Goal: Task Accomplishment & Management: Manage account settings

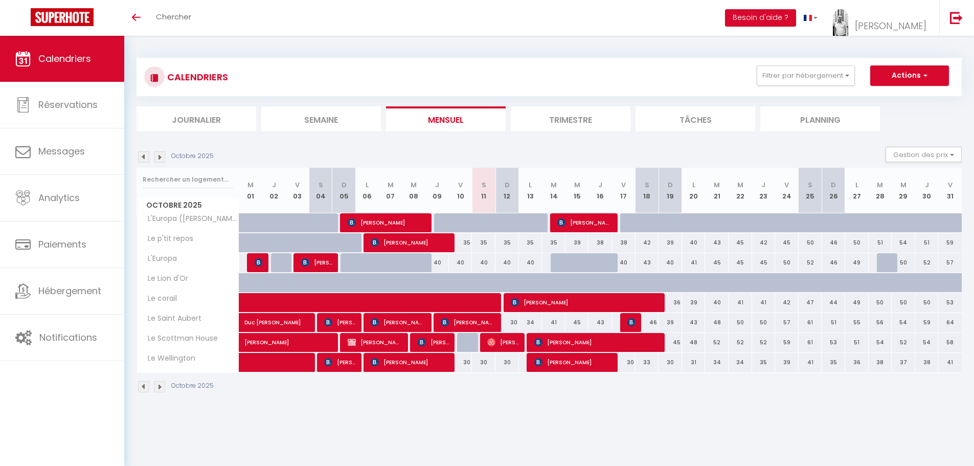
select select
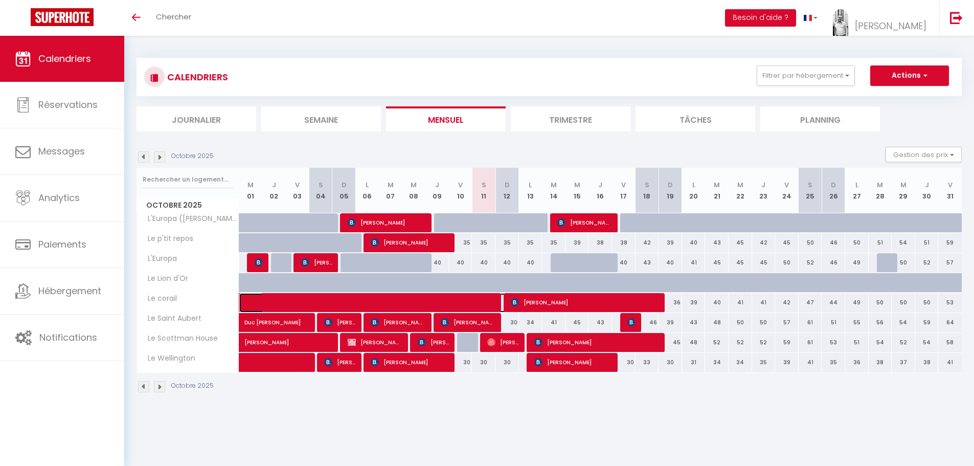
click at [496, 299] on span at bounding box center [384, 302] width 259 height 19
select select "OK"
select select "KO"
select select "0"
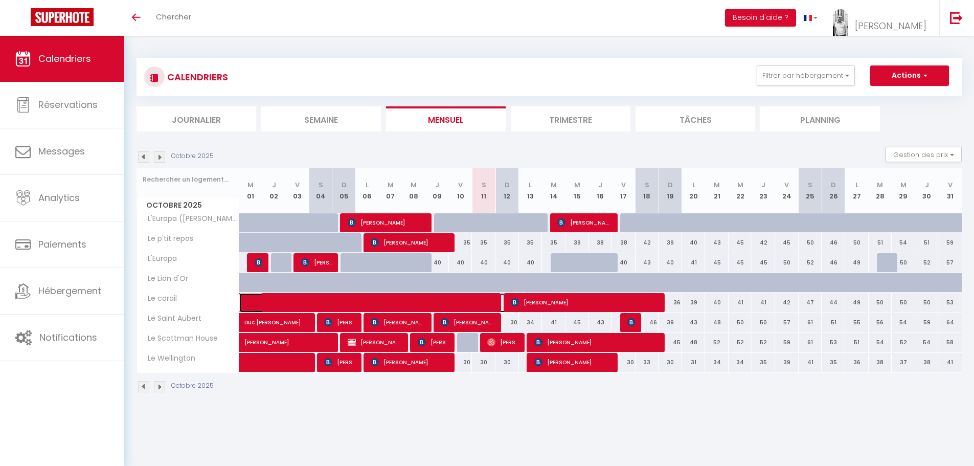
select select "1"
select select
